Goal: Task Accomplishment & Management: Use online tool/utility

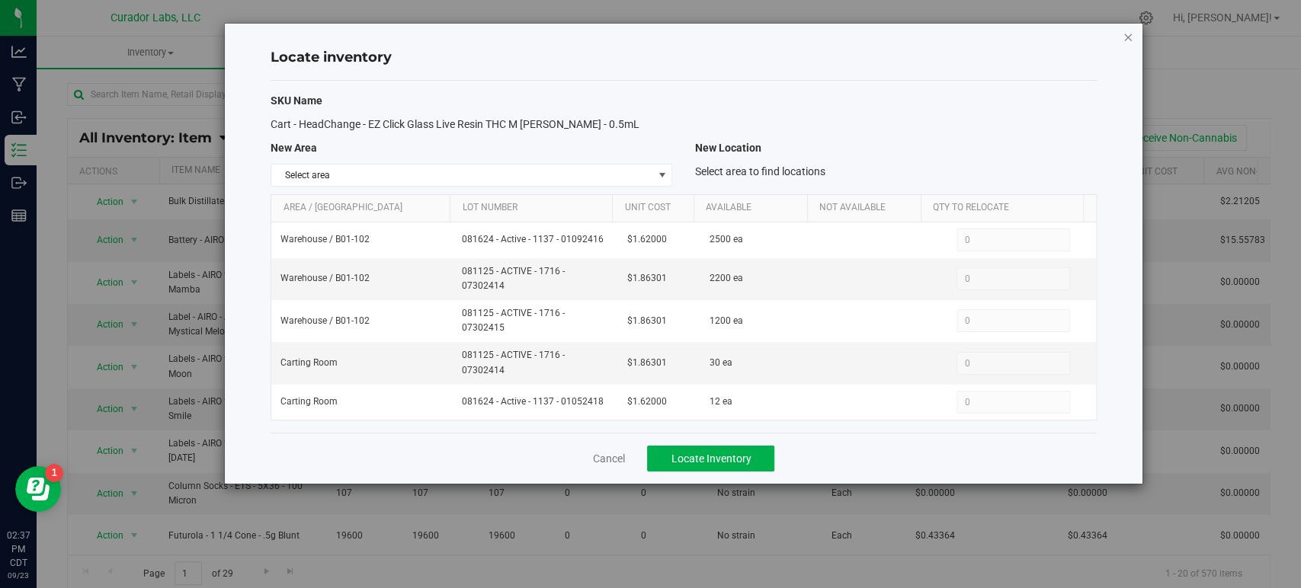
click at [1124, 37] on icon "button" at bounding box center [1127, 36] width 11 height 18
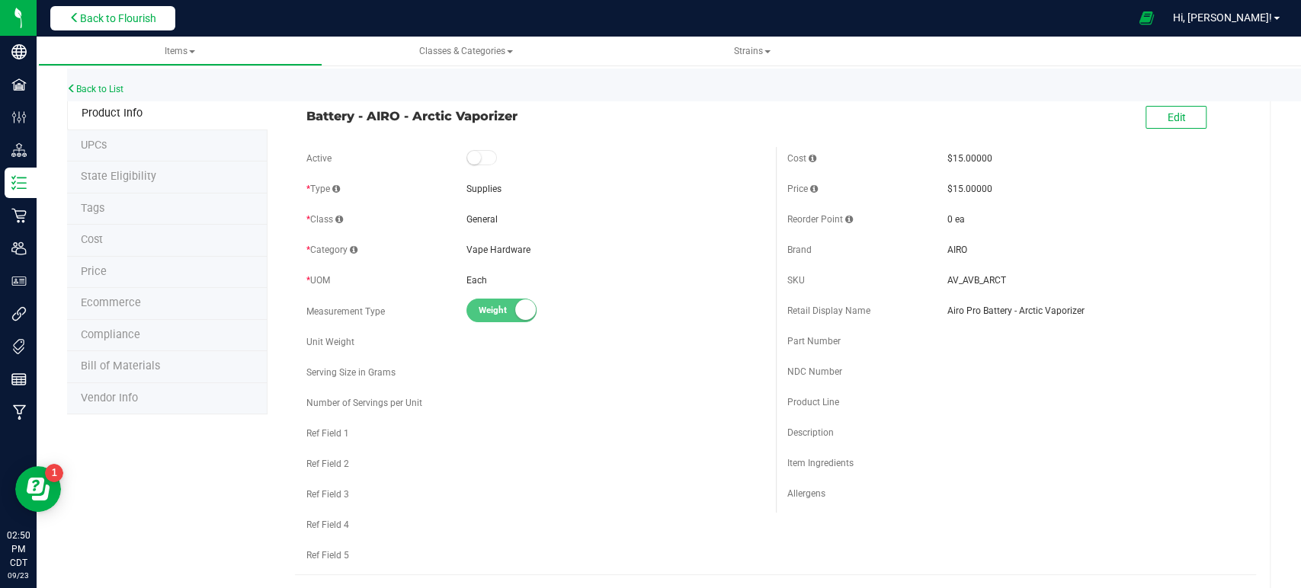
click at [98, 7] on button "Back to Flourish" at bounding box center [112, 18] width 125 height 24
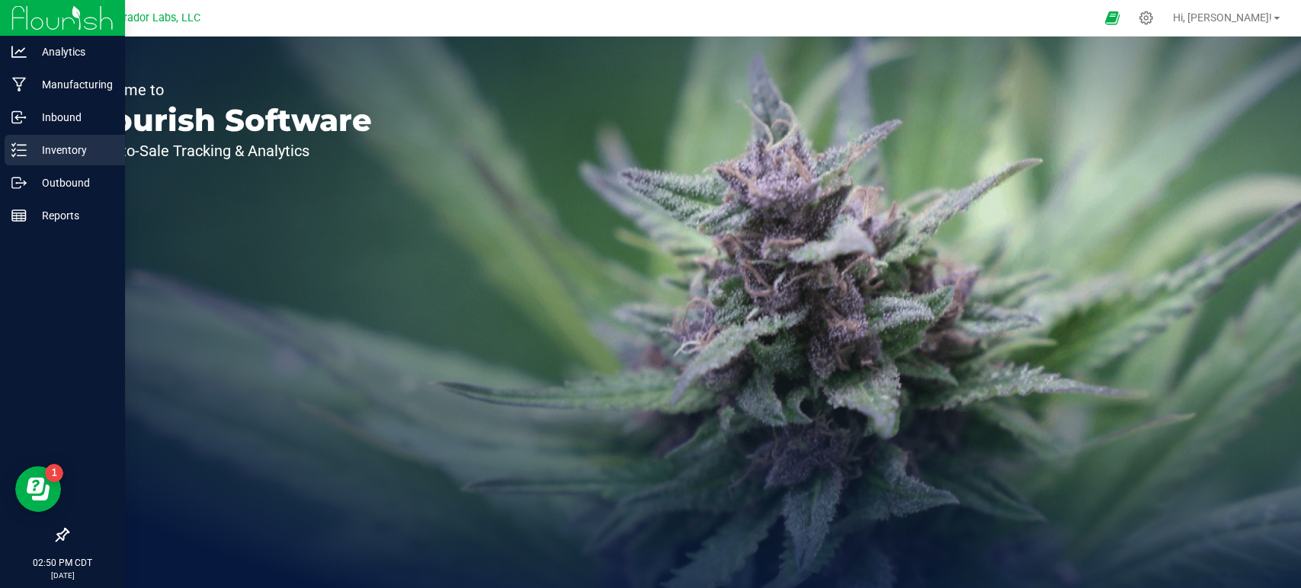
click at [21, 147] on icon at bounding box center [18, 149] width 15 height 15
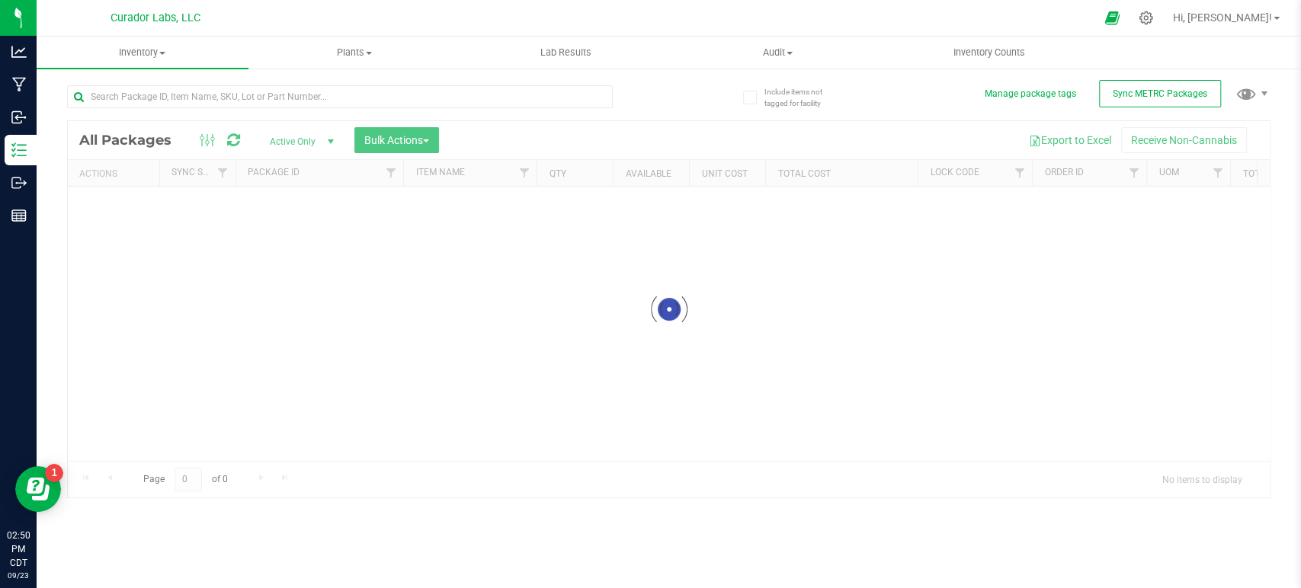
click at [146, 35] on nav "Curador Labs, LLC Hi, [PERSON_NAME]!" at bounding box center [669, 18] width 1264 height 37
click at [148, 52] on span "Inventory" at bounding box center [143, 53] width 212 height 14
click at [84, 107] on span "All inventory" at bounding box center [88, 110] width 103 height 13
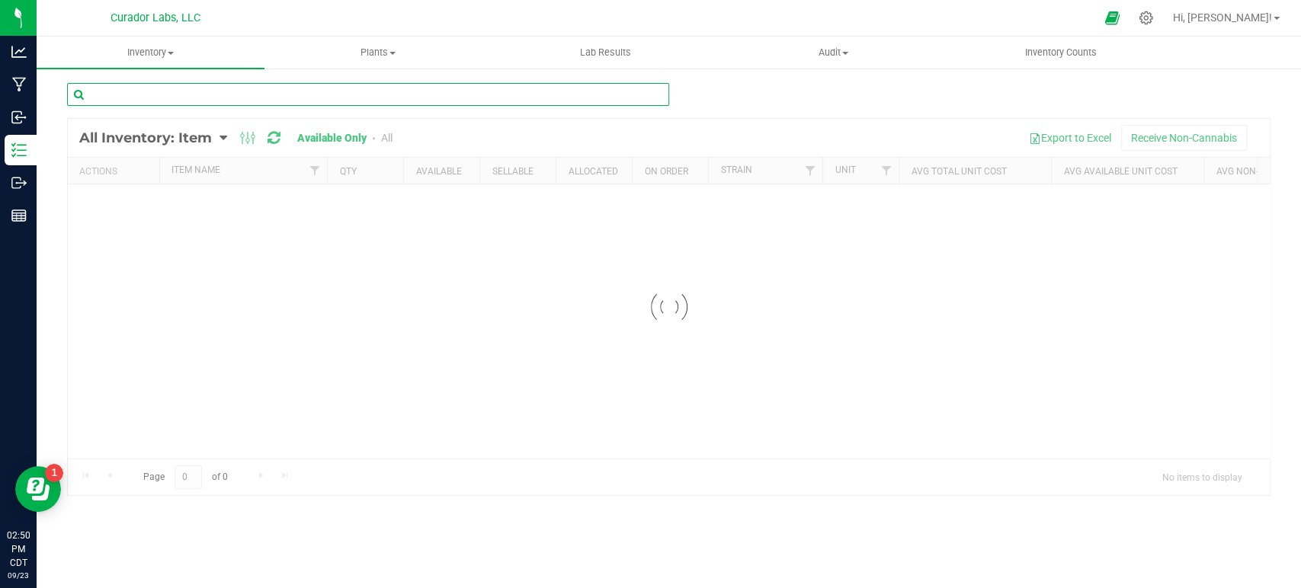
click at [139, 94] on input "text" at bounding box center [368, 94] width 602 height 23
type input "chillwill"
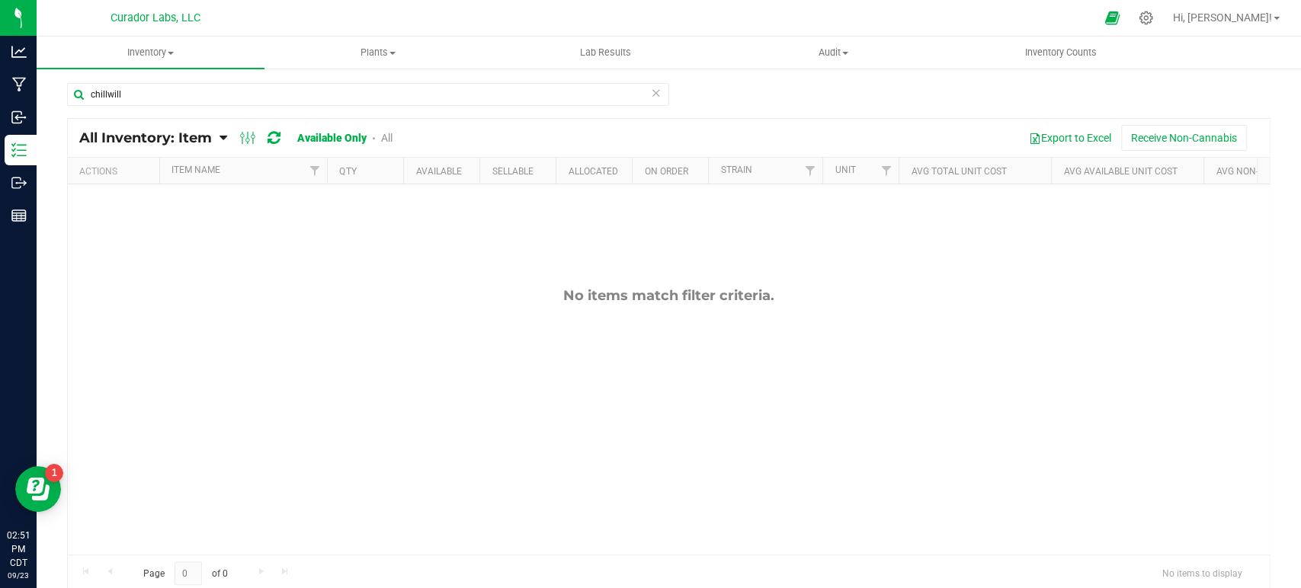
click at [189, 145] on span "All Inventory: Item" at bounding box center [145, 138] width 133 height 17
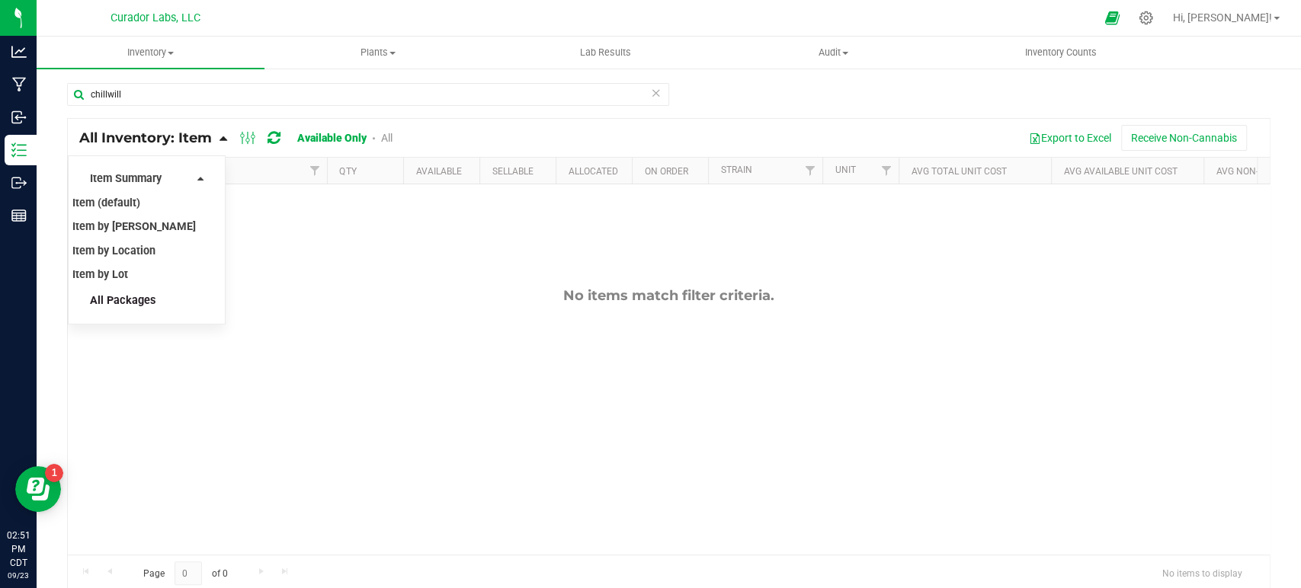
click at [129, 304] on span "All Packages" at bounding box center [123, 300] width 66 height 13
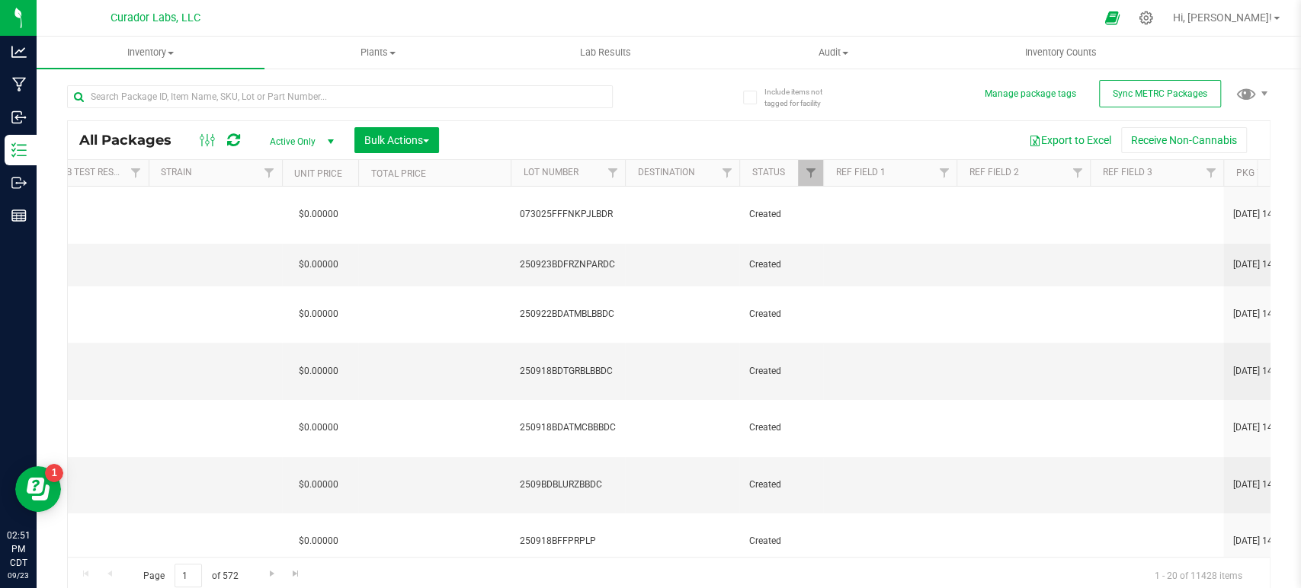
scroll to position [0, 1459]
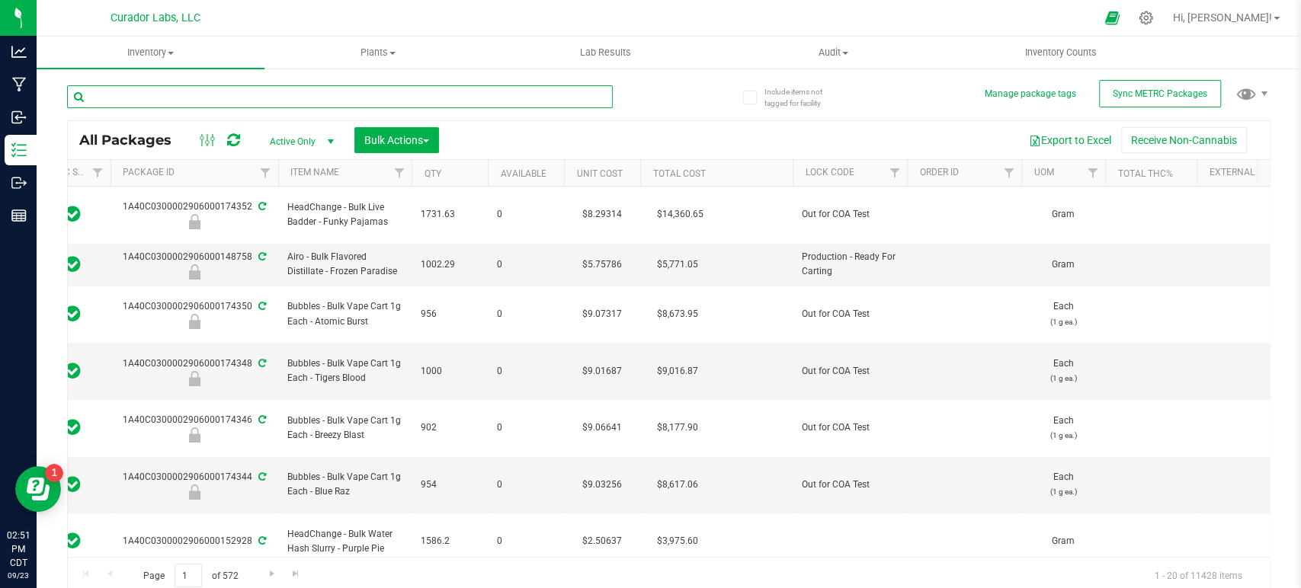
click at [331, 86] on input "text" at bounding box center [340, 96] width 546 height 23
type input "chillwill"
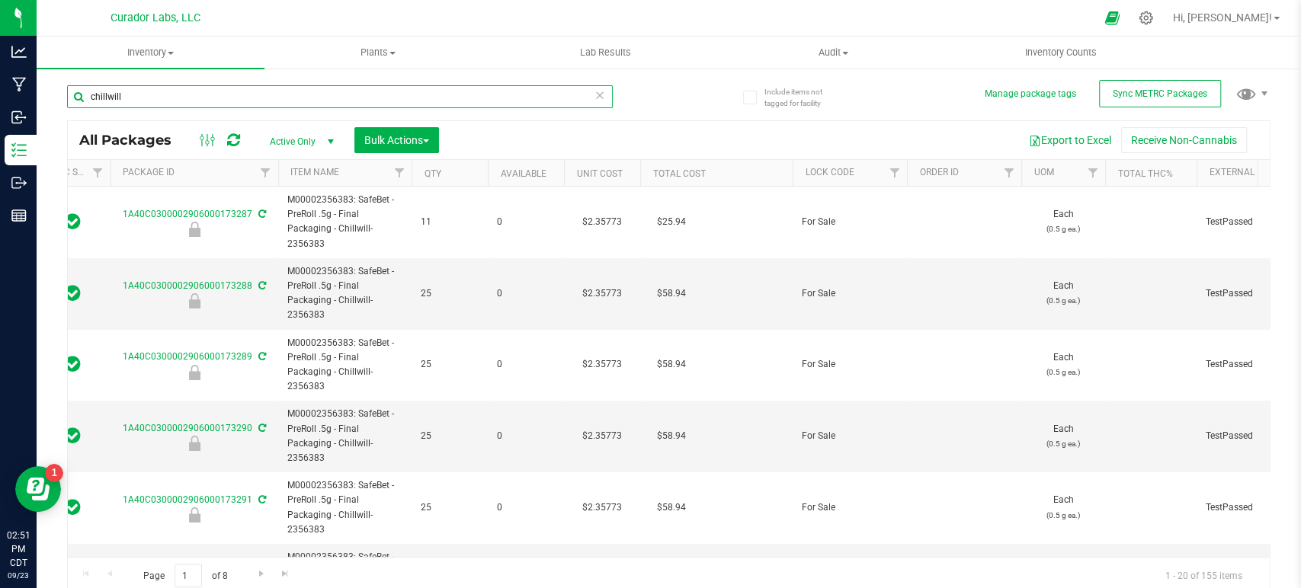
type input "2026-08-13"
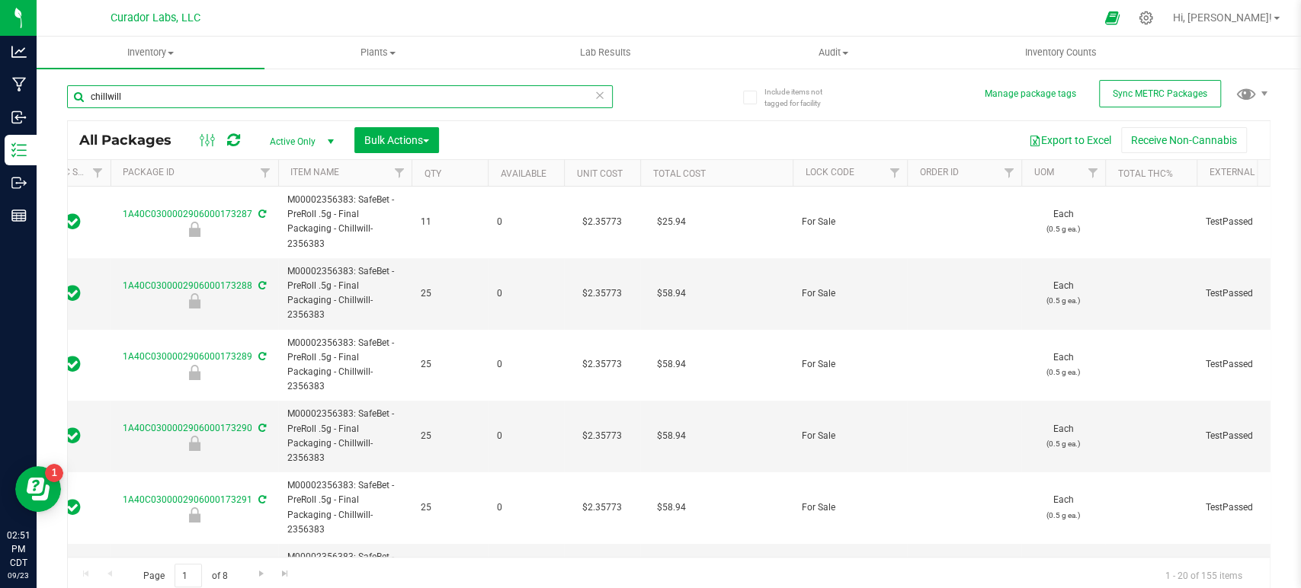
type input "2026-08-13"
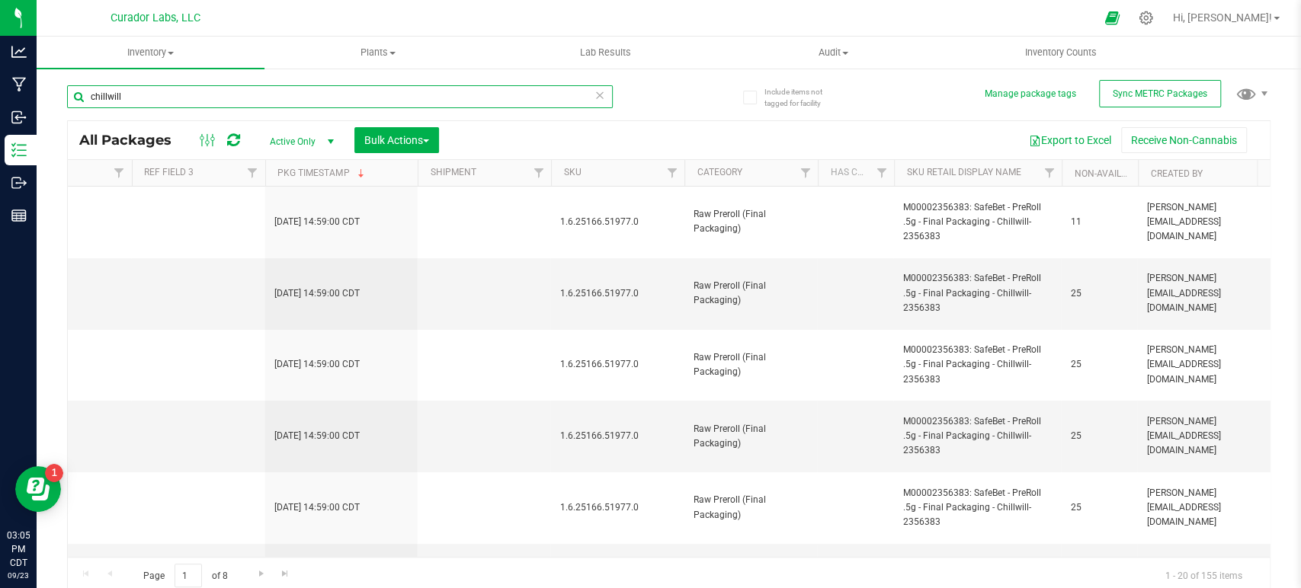
type input "chillwill"
